Goal: Check status

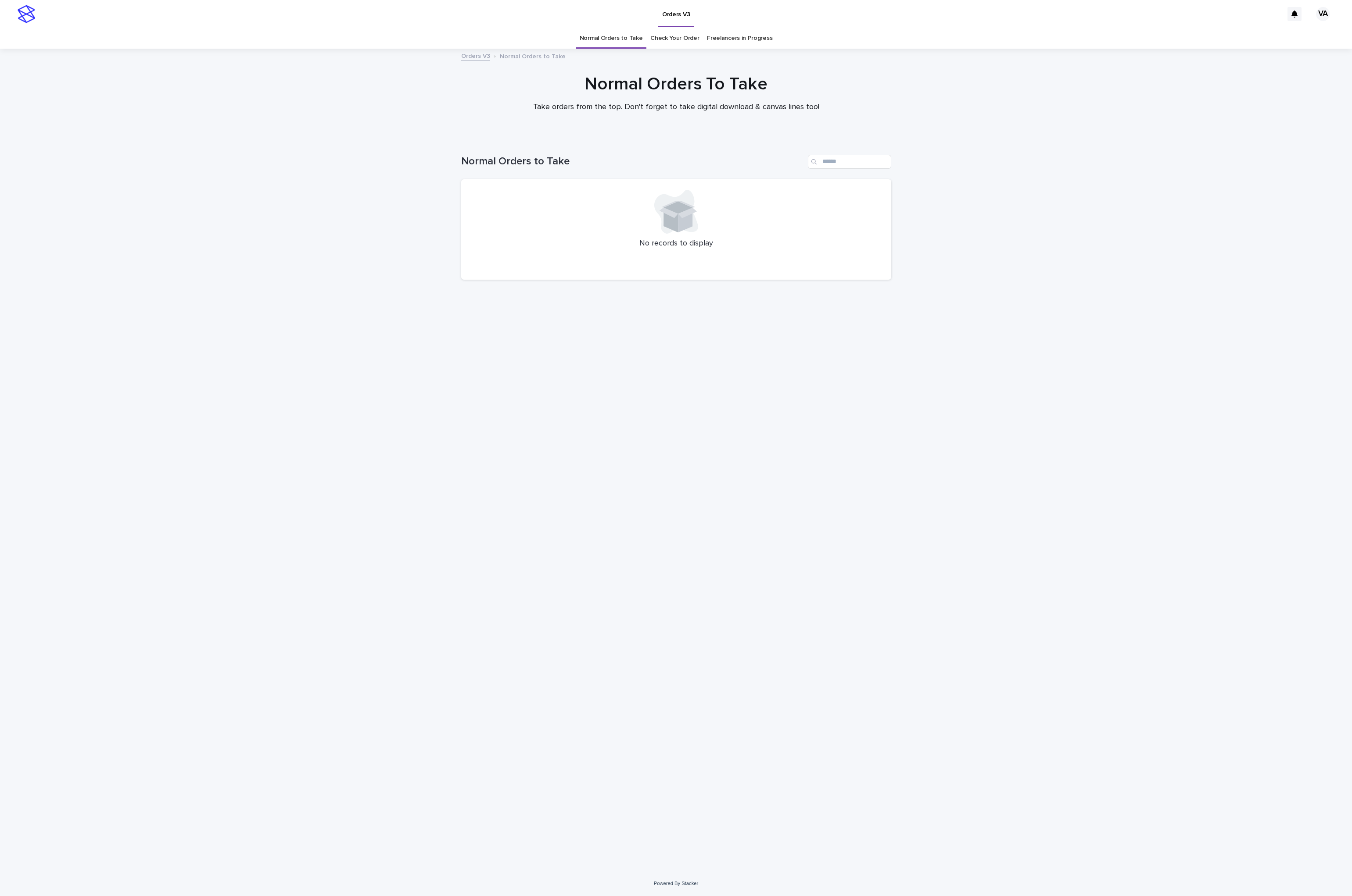
click at [665, 35] on link "Check Your Order" at bounding box center [674, 38] width 48 height 21
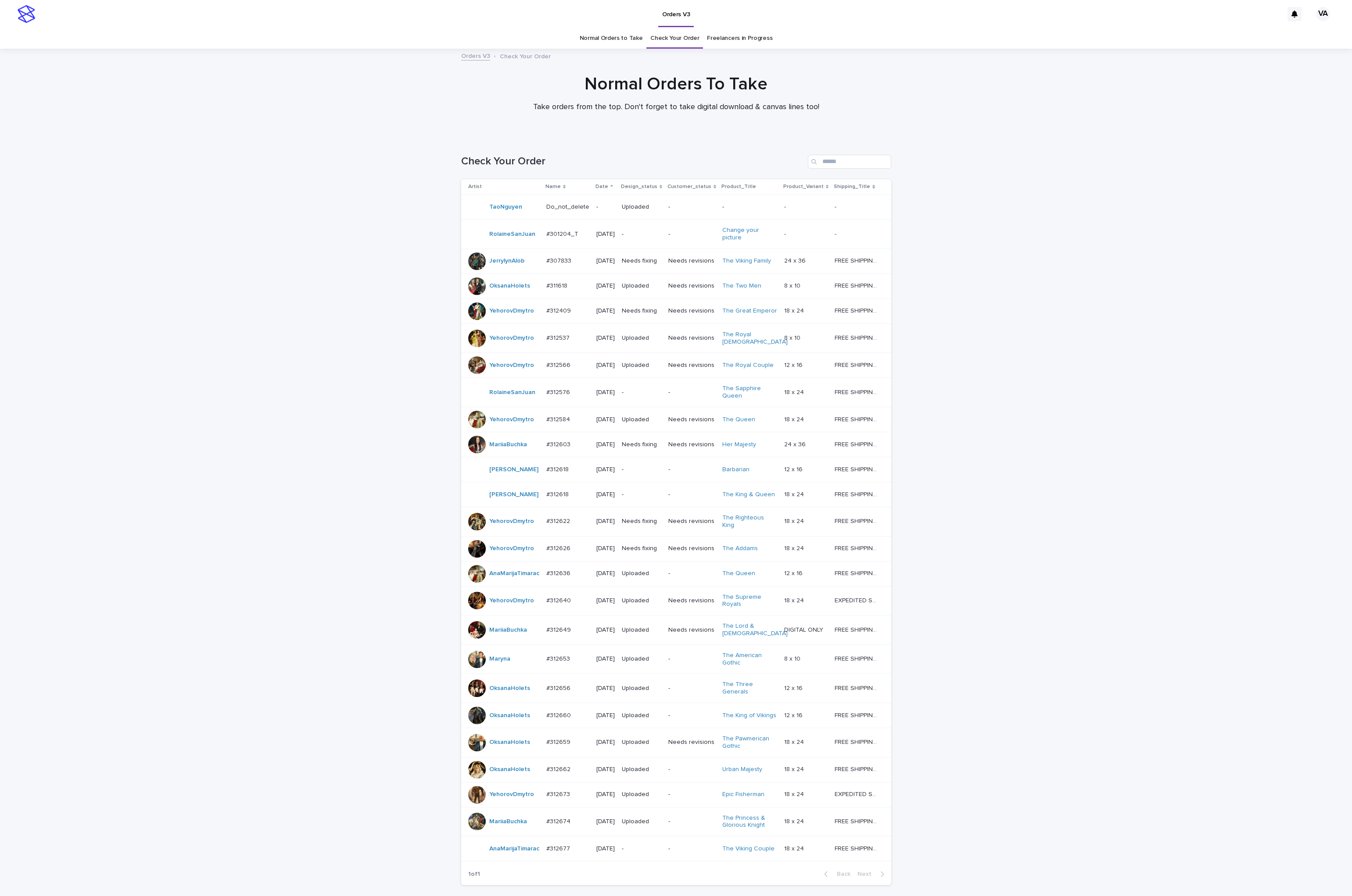
click at [611, 37] on link "Normal Orders to Take" at bounding box center [610, 38] width 63 height 21
